Goal: Find specific page/section: Find specific page/section

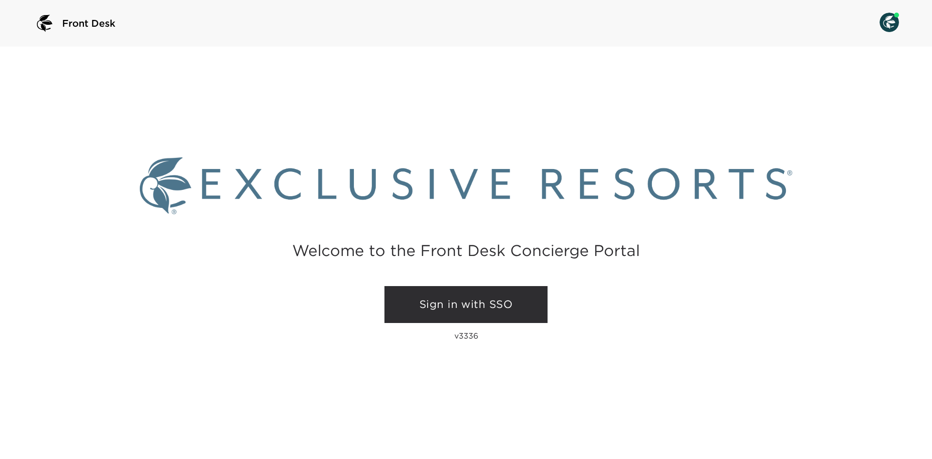
click at [510, 298] on link "Sign in with SSO" at bounding box center [466, 304] width 163 height 37
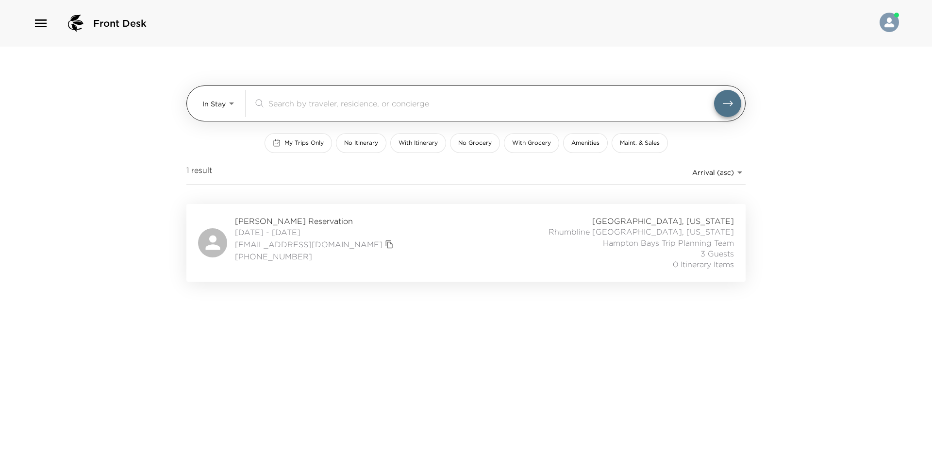
click at [224, 107] on body "Front Desk In Stay In-Stay ​ My Trips Only No Itinerary With Itinerary No Groce…" at bounding box center [466, 229] width 932 height 459
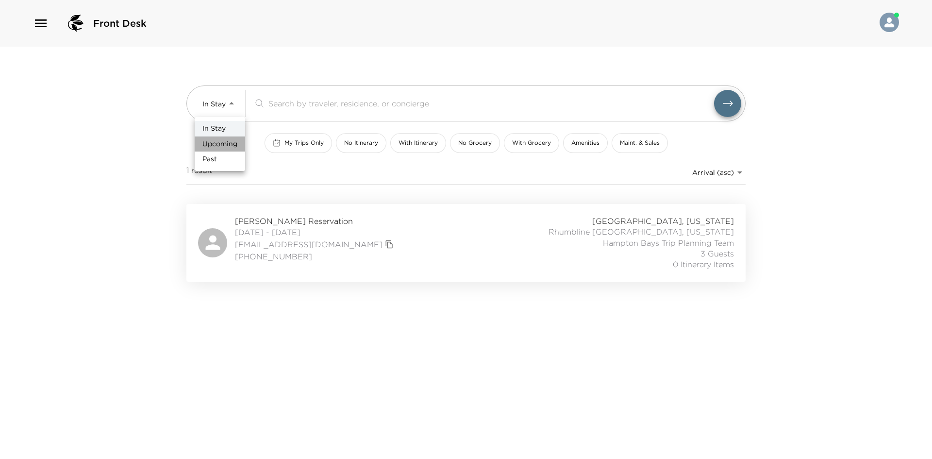
click at [238, 147] on li "Upcoming" at bounding box center [220, 144] width 51 height 16
type input "Upcoming"
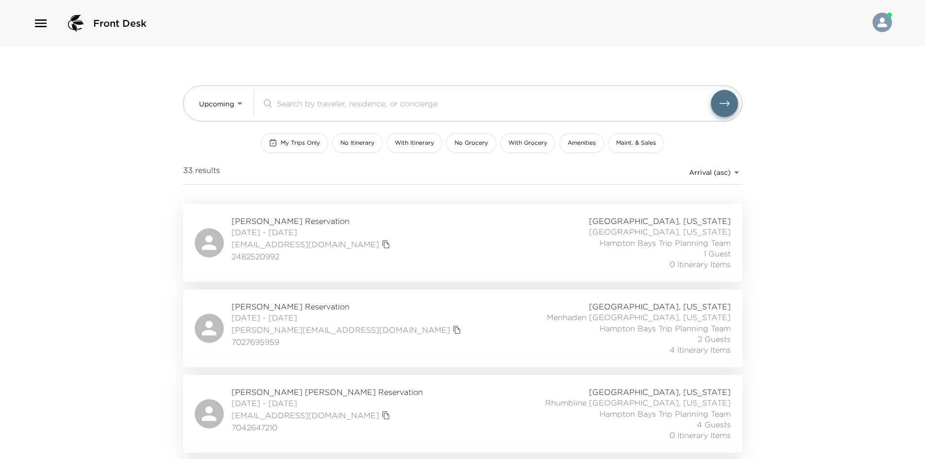
click at [299, 229] on span "10/03/2025 - 10/05/2025" at bounding box center [312, 232] width 161 height 11
click at [313, 219] on span "Angela Misch Reservation" at bounding box center [312, 221] width 161 height 11
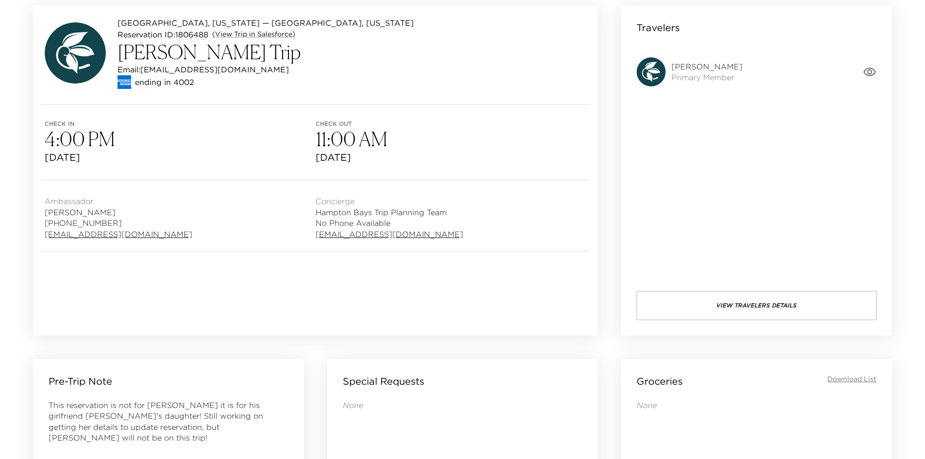
scroll to position [97, 0]
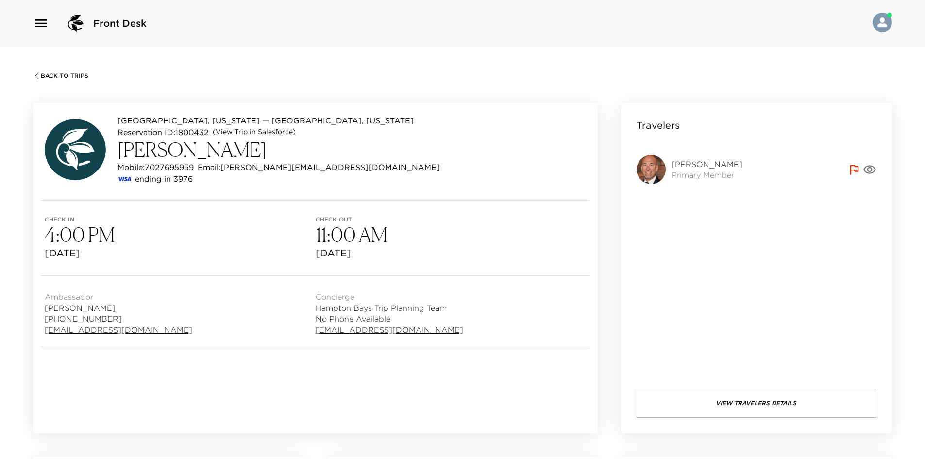
click at [872, 170] on icon "button" at bounding box center [870, 170] width 14 height 14
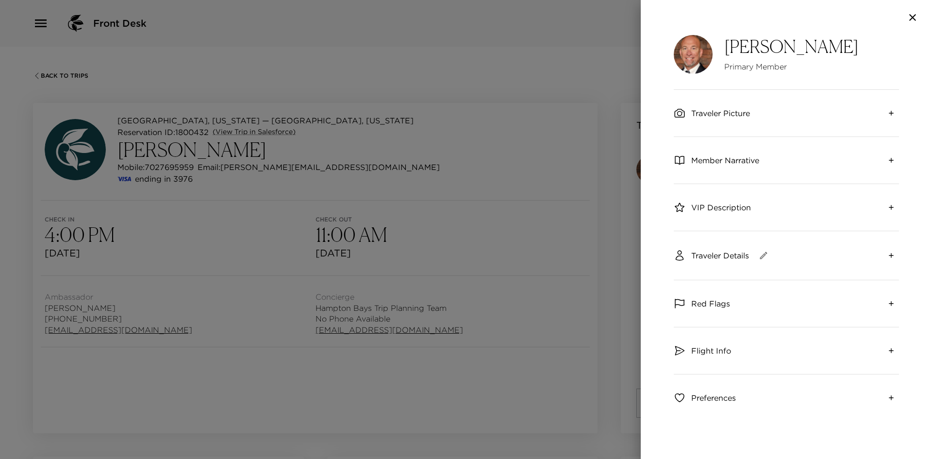
click at [707, 110] on span "Traveler Picture" at bounding box center [720, 113] width 59 height 11
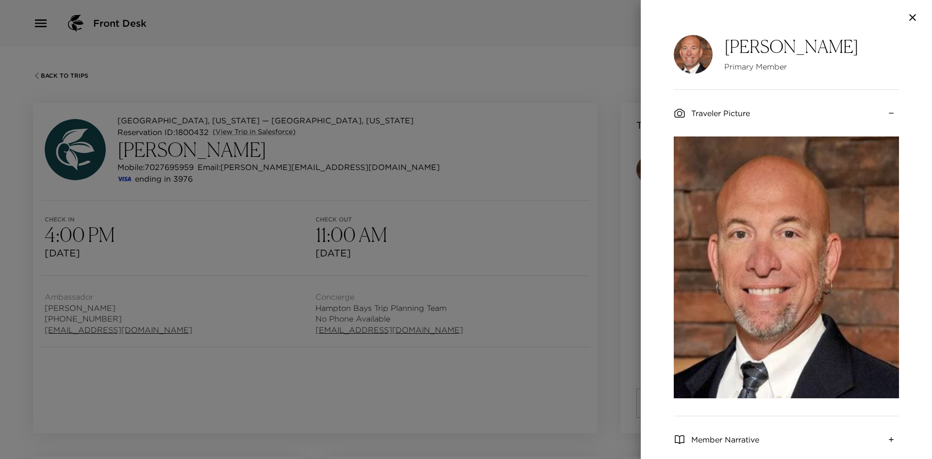
click at [625, 48] on div at bounding box center [466, 229] width 932 height 459
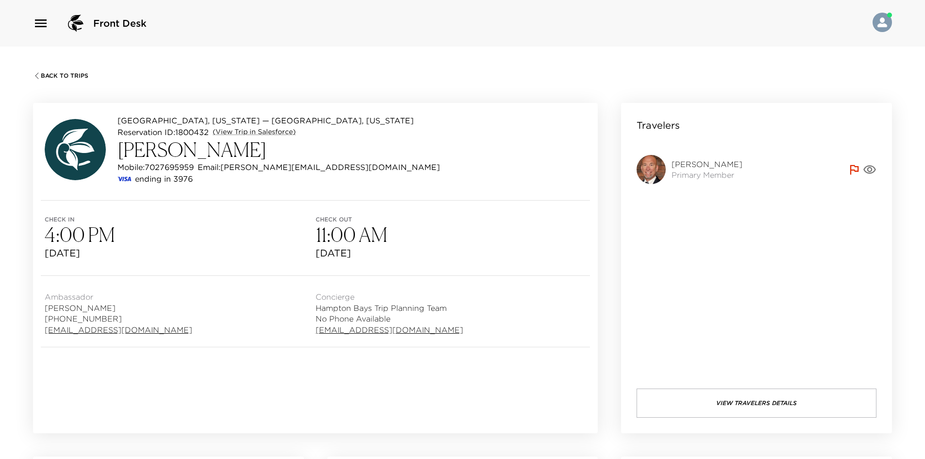
click at [866, 168] on icon "button" at bounding box center [870, 170] width 14 height 14
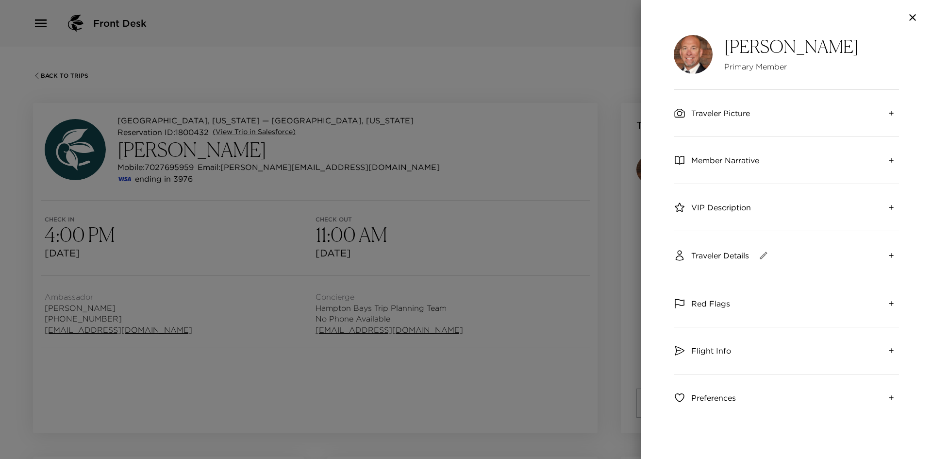
click at [472, 212] on div at bounding box center [466, 229] width 932 height 459
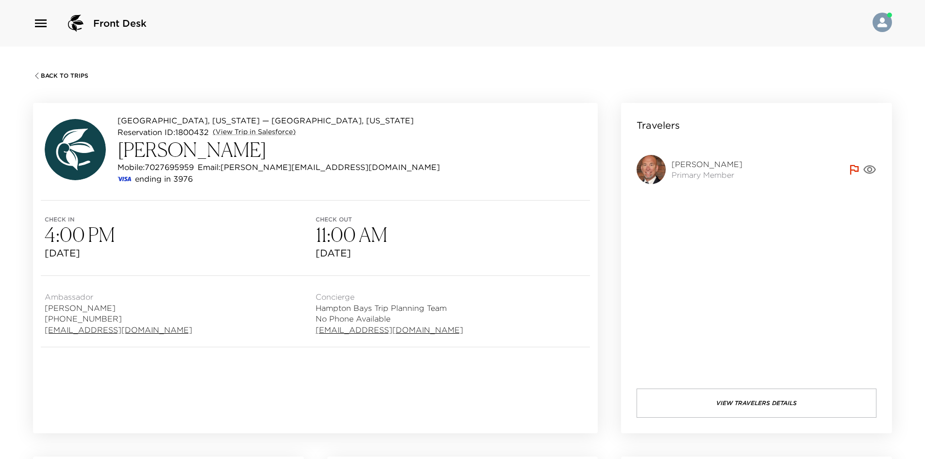
click at [867, 167] on icon "button" at bounding box center [870, 170] width 14 height 14
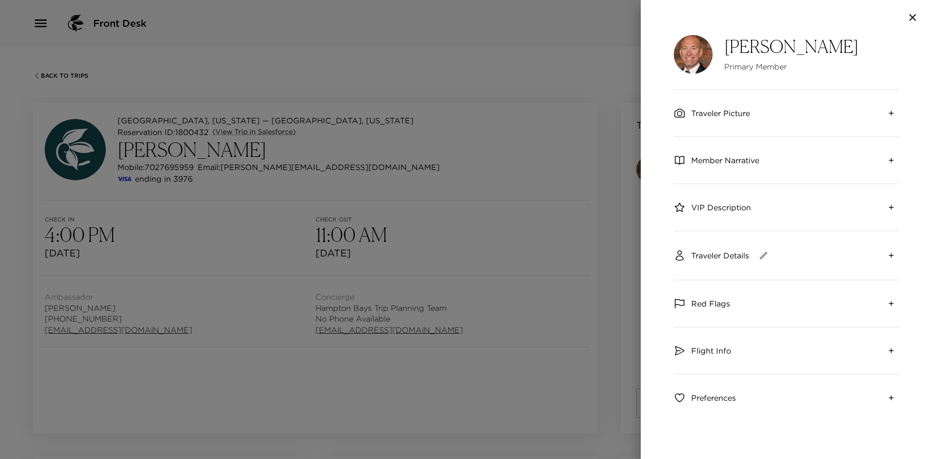
click at [752, 164] on span "Member Narrative" at bounding box center [725, 160] width 68 height 11
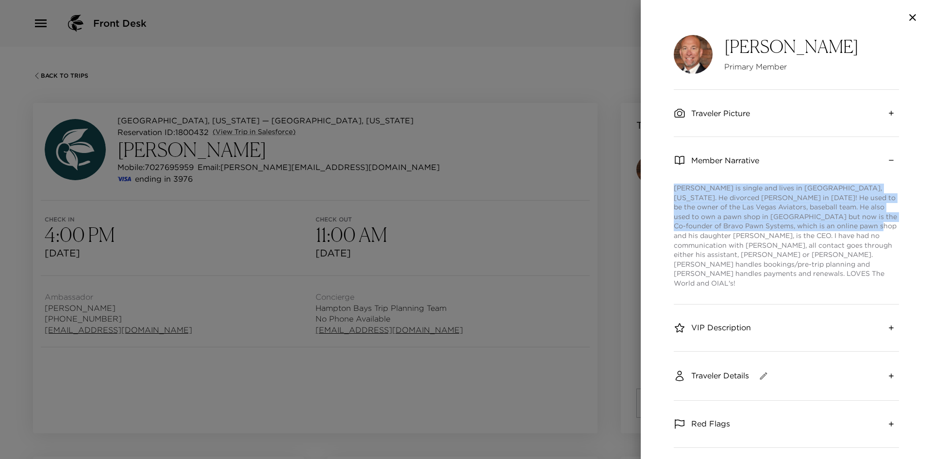
drag, startPoint x: 675, startPoint y: 187, endPoint x: 849, endPoint y: 228, distance: 178.6
click at [849, 228] on p "Steve is single and lives in Las Vegas, Nevada. He divorced Dawn in 2017! He us…" at bounding box center [786, 236] width 225 height 105
copy p "Steve is single and lives in Las Vegas, Nevada. He divorced Dawn in 2017! He us…"
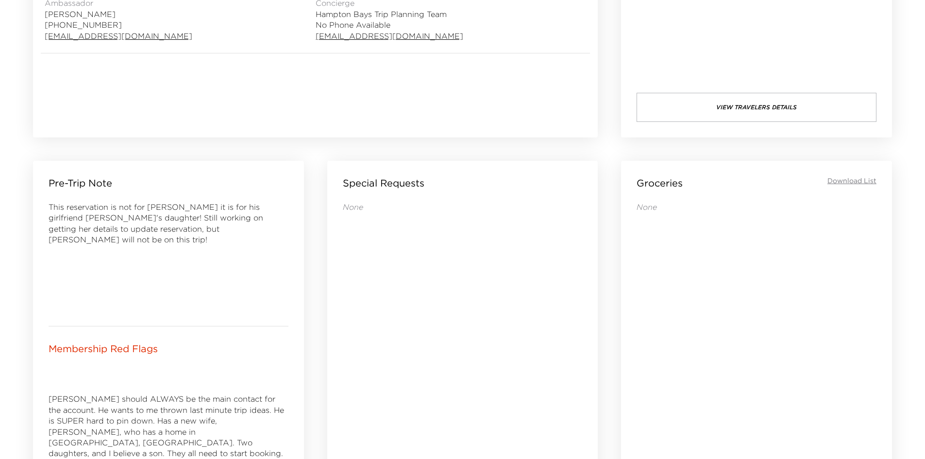
scroll to position [291, 0]
